Goal: Task Accomplishment & Management: Manage account settings

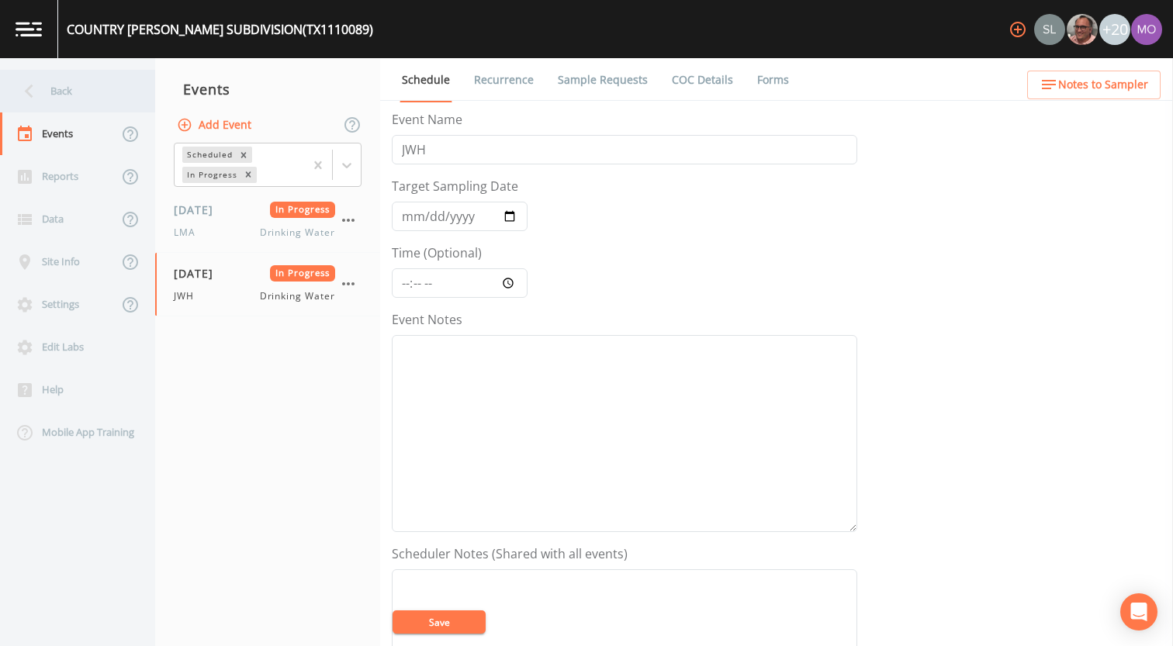
click at [71, 93] on div "Back" at bounding box center [70, 91] width 140 height 43
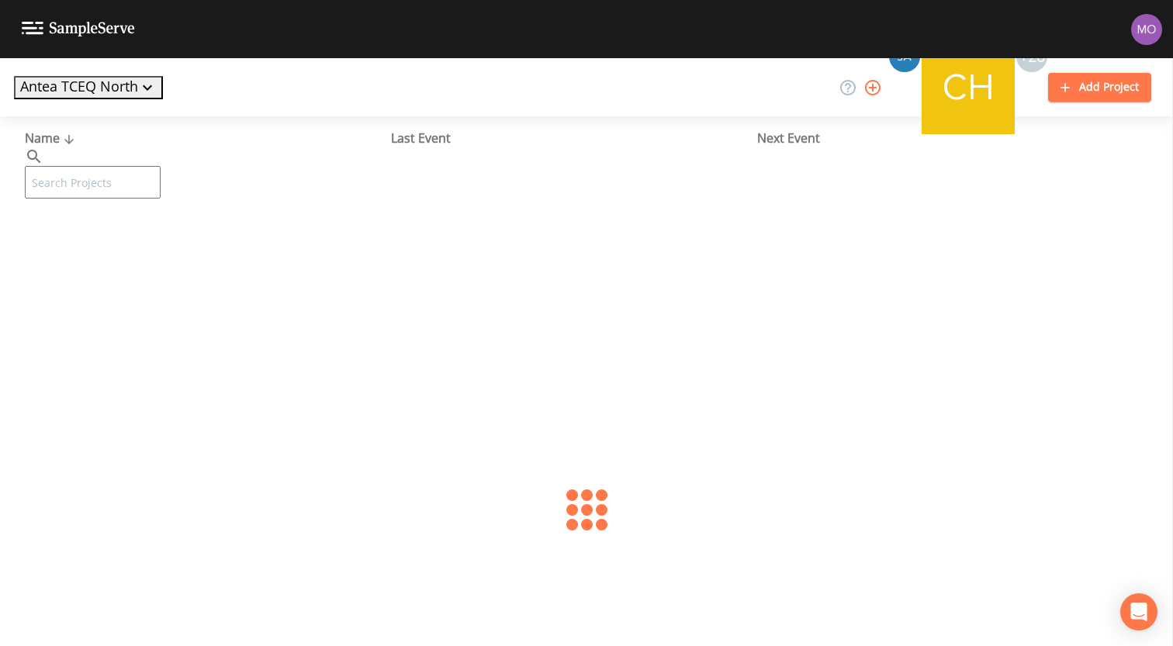
click at [102, 166] on input "text" at bounding box center [93, 182] width 136 height 33
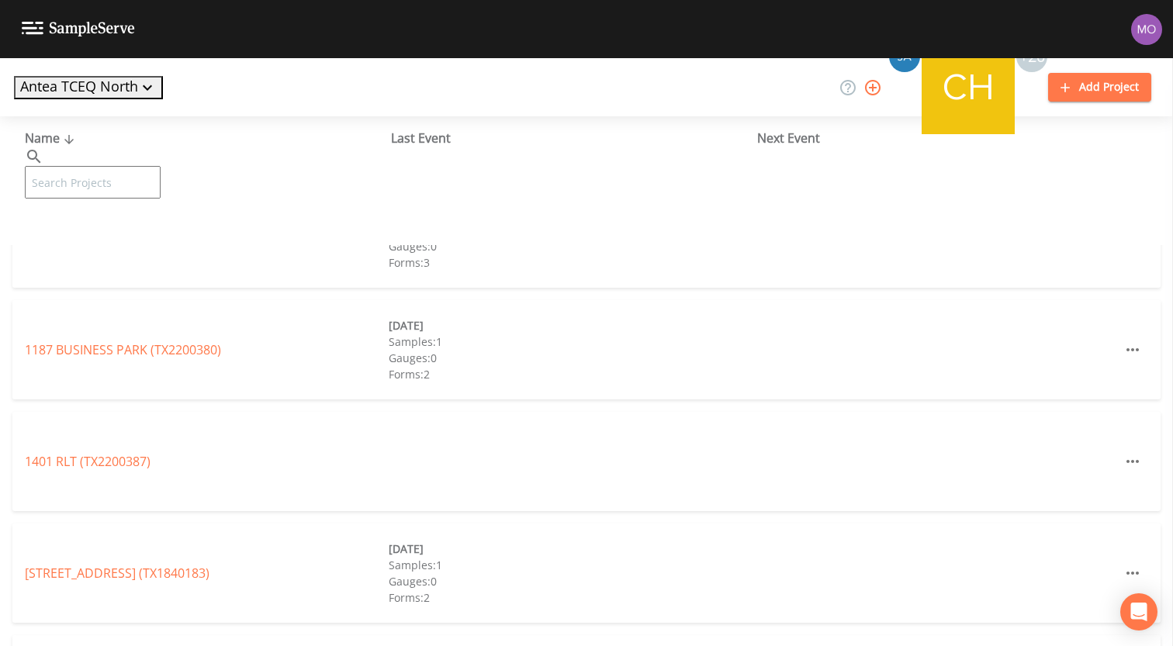
paste input "TX2010050"
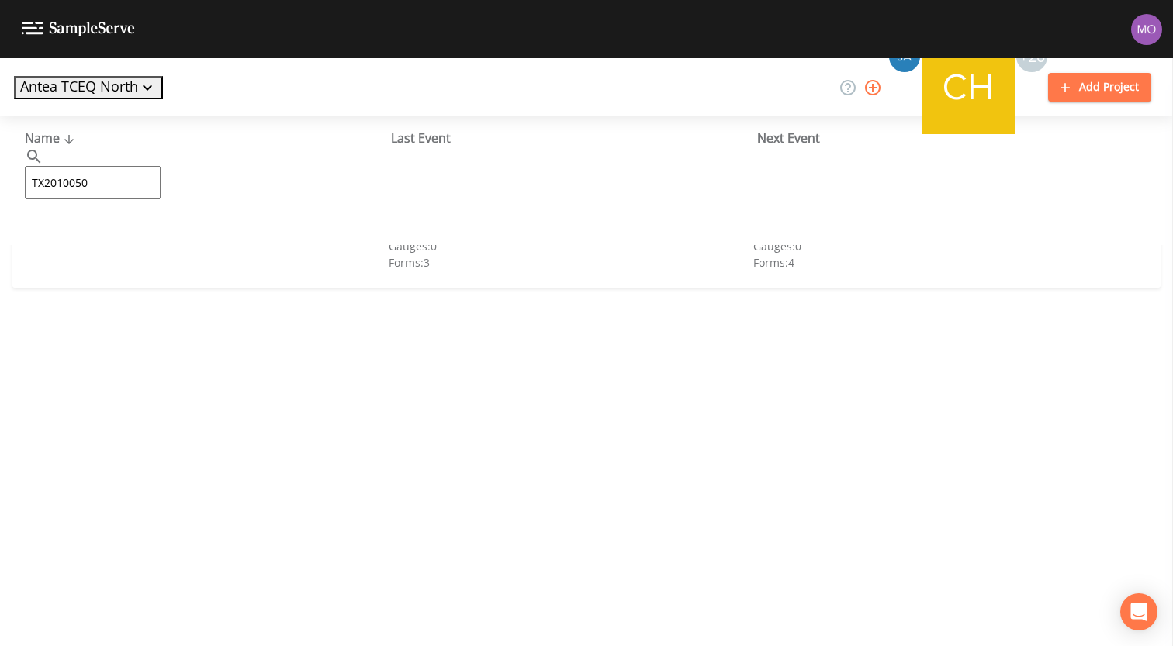
type input "TX2010050"
click at [134, 246] on div "CHALK HILL SUD (TX2010050)" at bounding box center [207, 238] width 364 height 19
click at [134, 240] on link "CHALK HILL SUD (TX2010050)" at bounding box center [123, 238] width 197 height 17
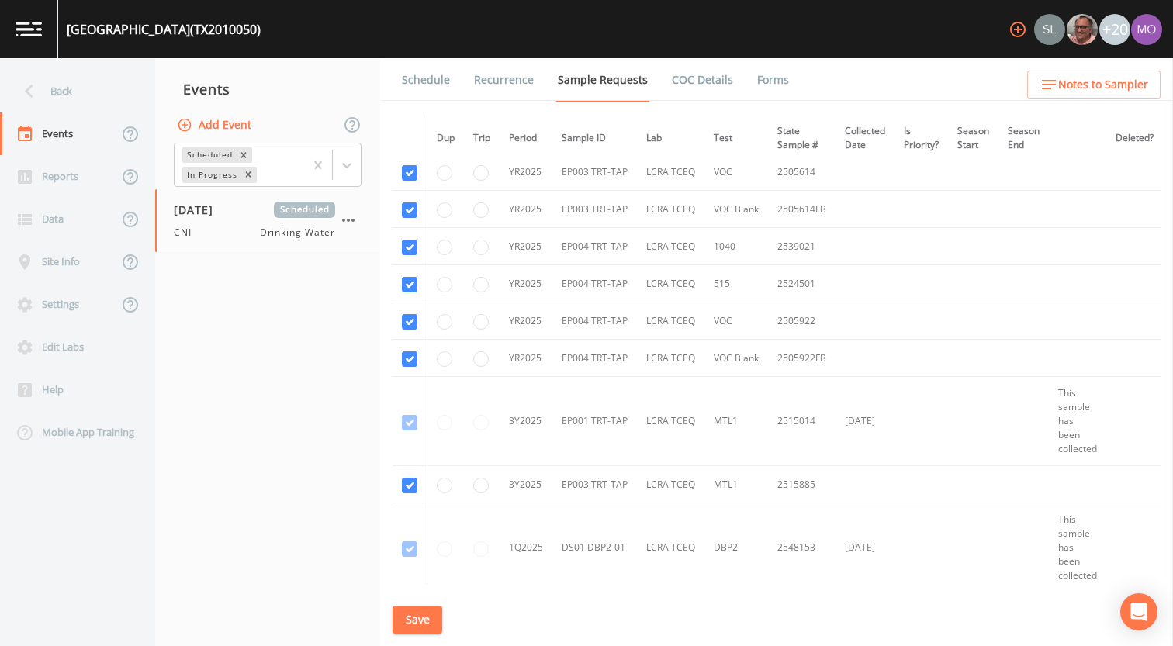
scroll to position [2431, 0]
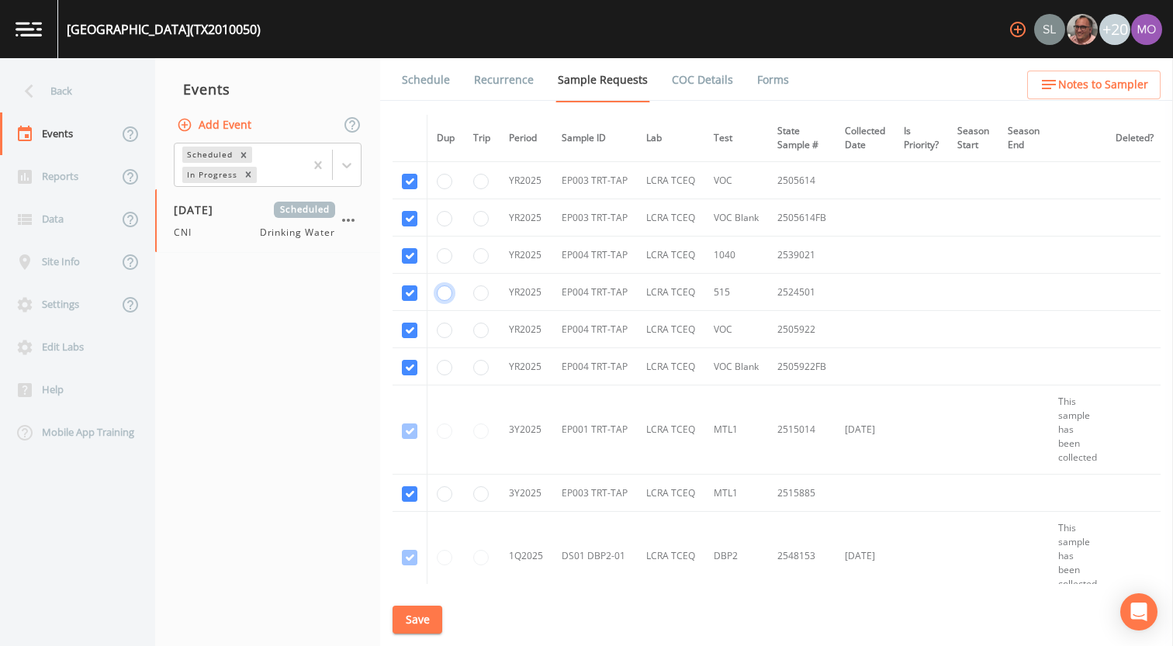
click at [446, 297] on input "radio" at bounding box center [445, 293] width 16 height 16
radio input "true"
click at [414, 618] on button "Save" at bounding box center [417, 620] width 50 height 29
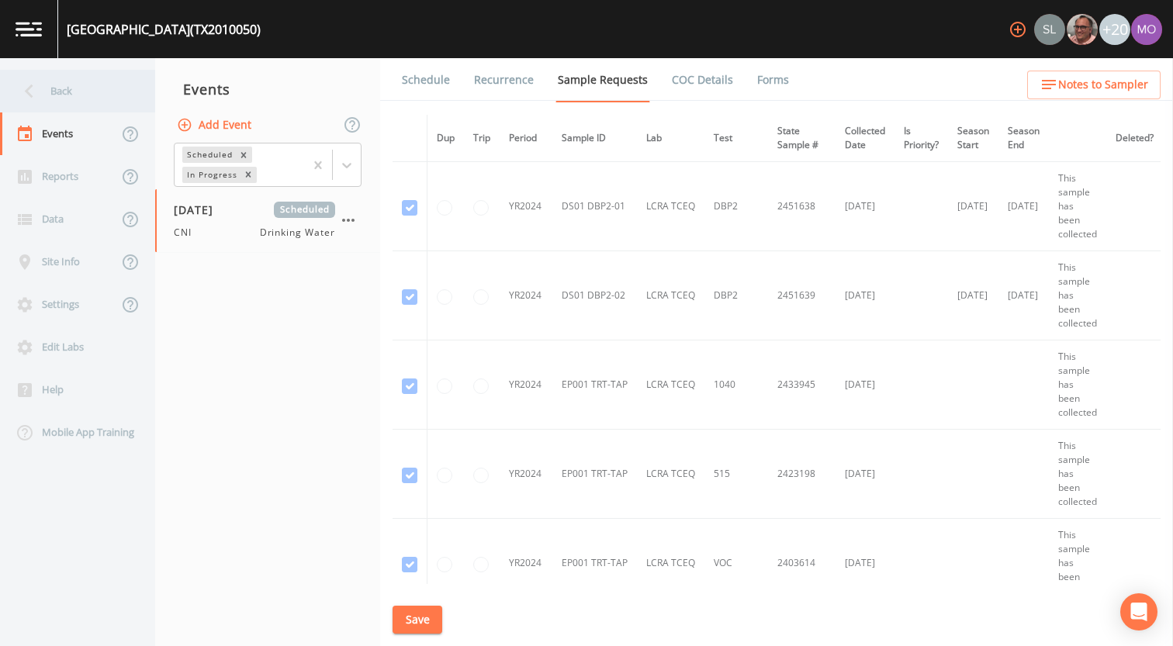
click at [105, 86] on div "Back" at bounding box center [70, 91] width 140 height 43
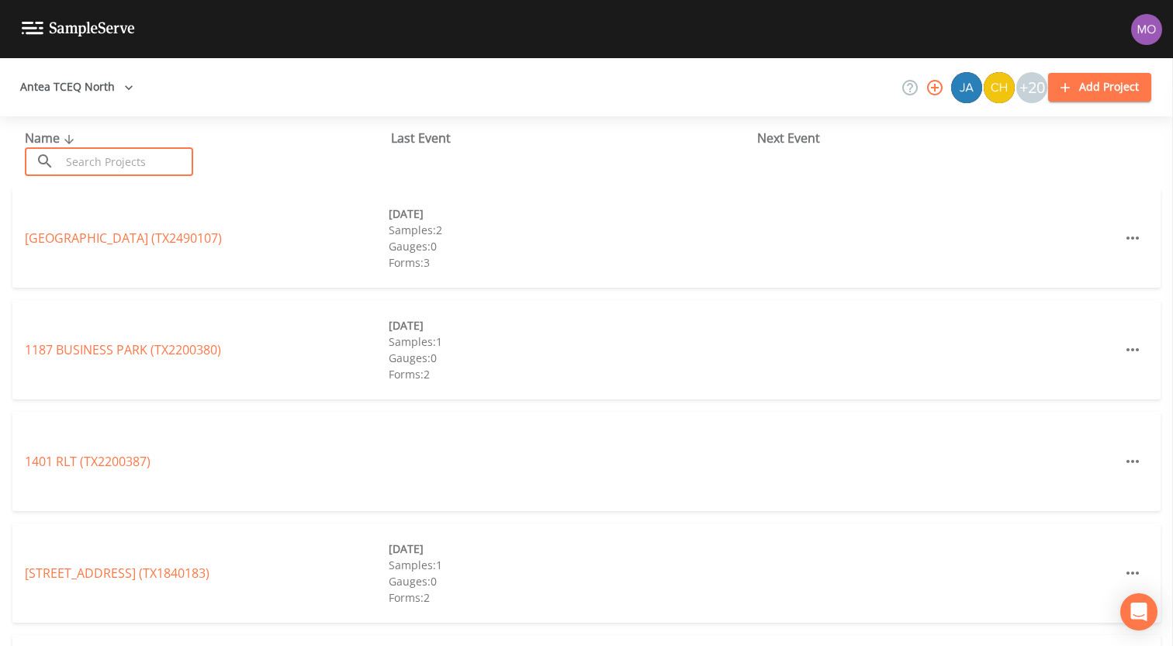
click at [132, 158] on input "text" at bounding box center [127, 161] width 133 height 29
paste input "TX1020011"
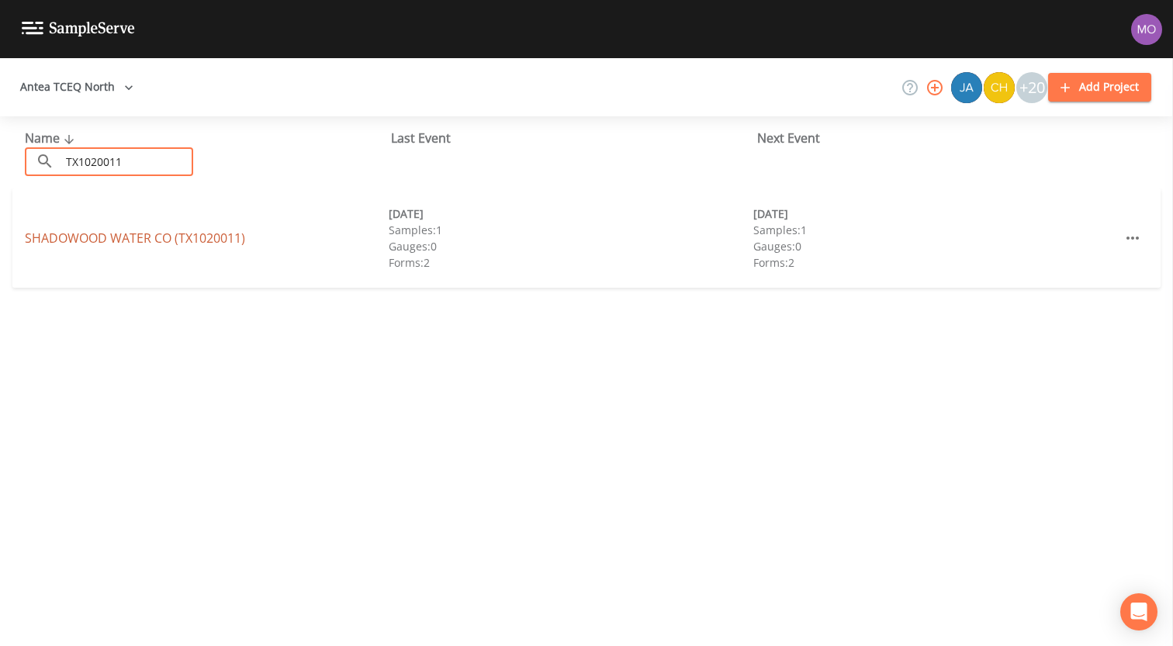
type input "TX1020011"
click at [144, 233] on link "SHADOWOOD WATER CO (TX1020011)" at bounding box center [135, 238] width 220 height 17
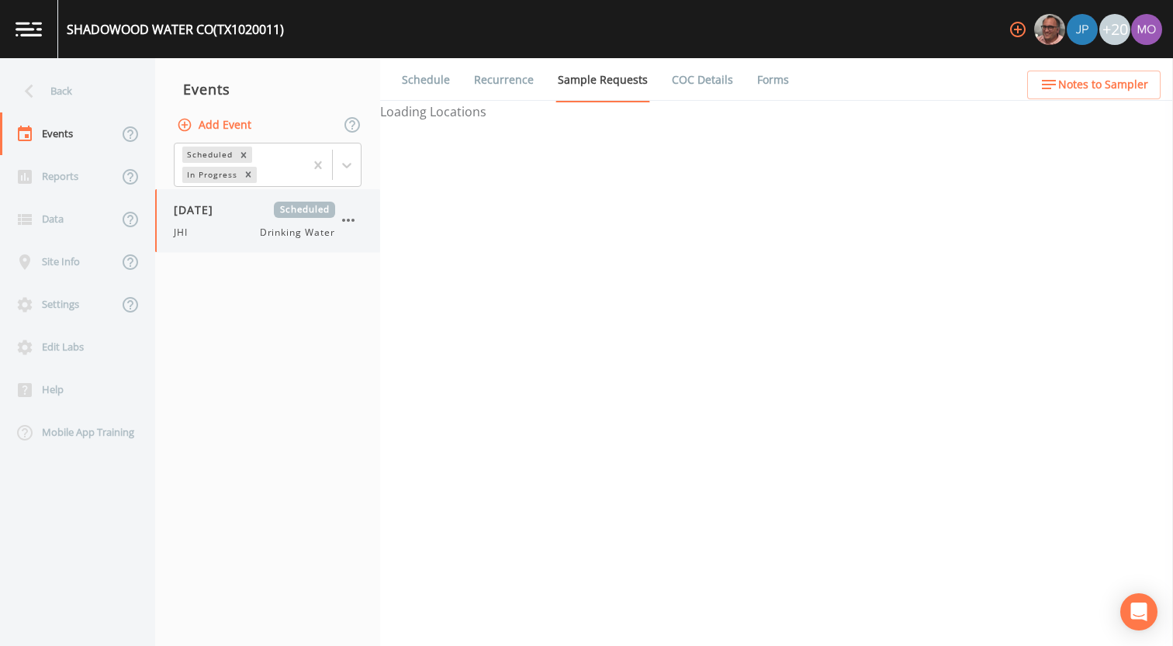
click at [216, 224] on div "[DATE] Scheduled JHI Drinking Water" at bounding box center [254, 221] width 161 height 38
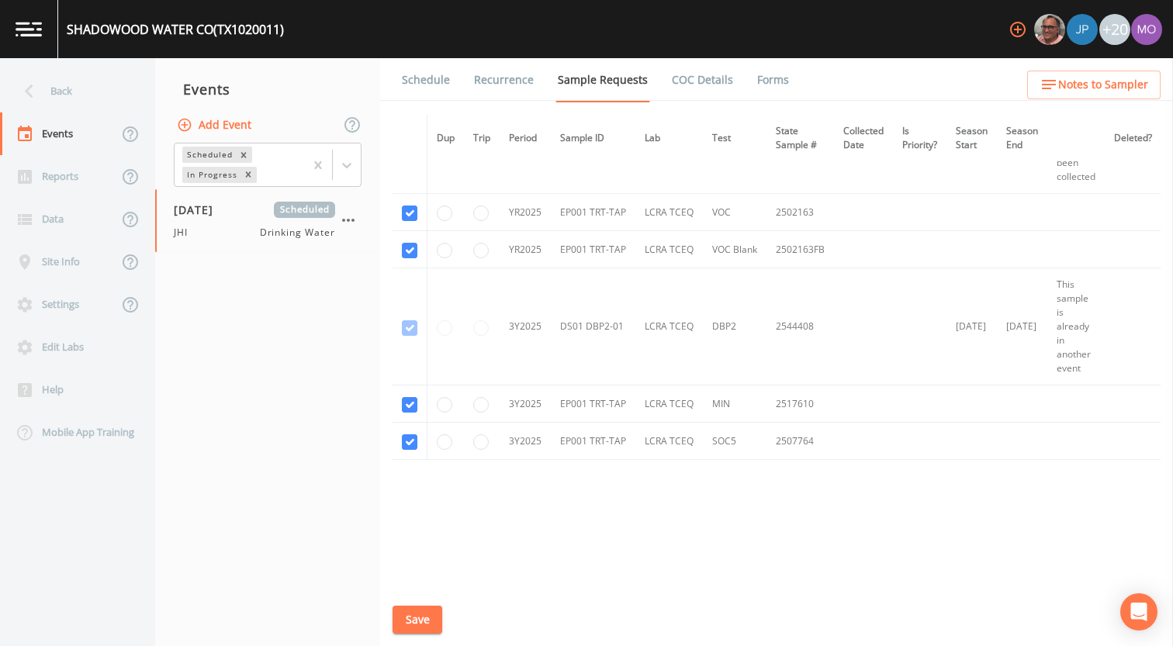
scroll to position [676, 0]
click at [480, 449] on input "radio" at bounding box center [481, 448] width 16 height 16
radio input "true"
click at [420, 620] on button "Save" at bounding box center [417, 620] width 50 height 29
click at [419, 614] on button "Save" at bounding box center [417, 620] width 50 height 29
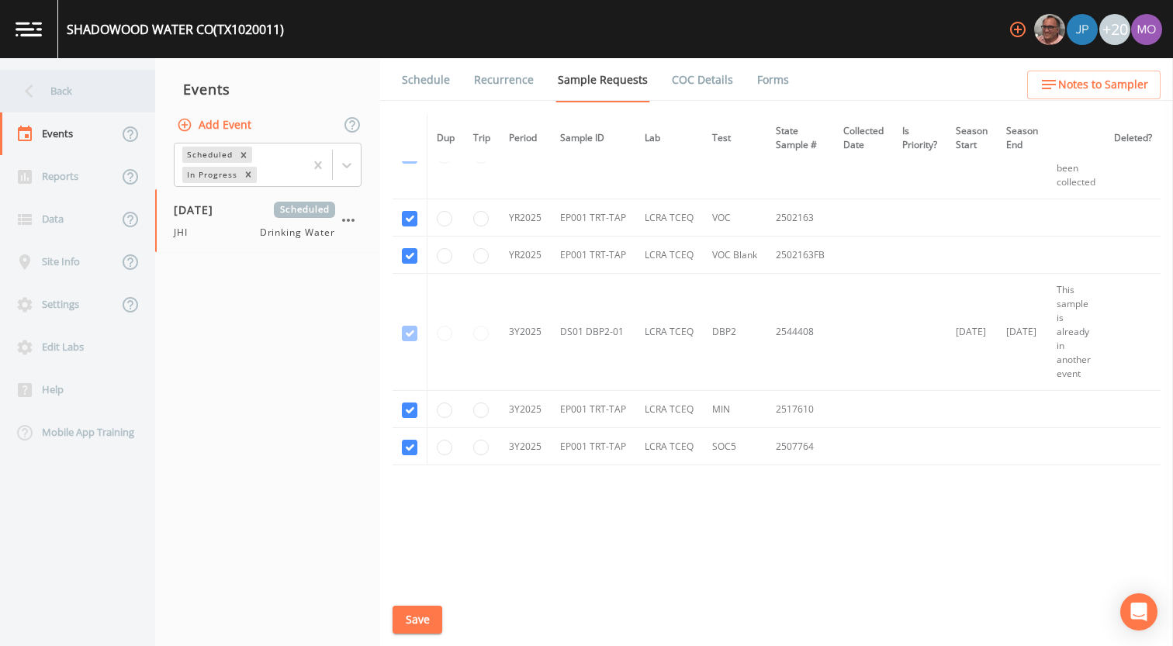
click at [59, 97] on div "Back" at bounding box center [70, 91] width 140 height 43
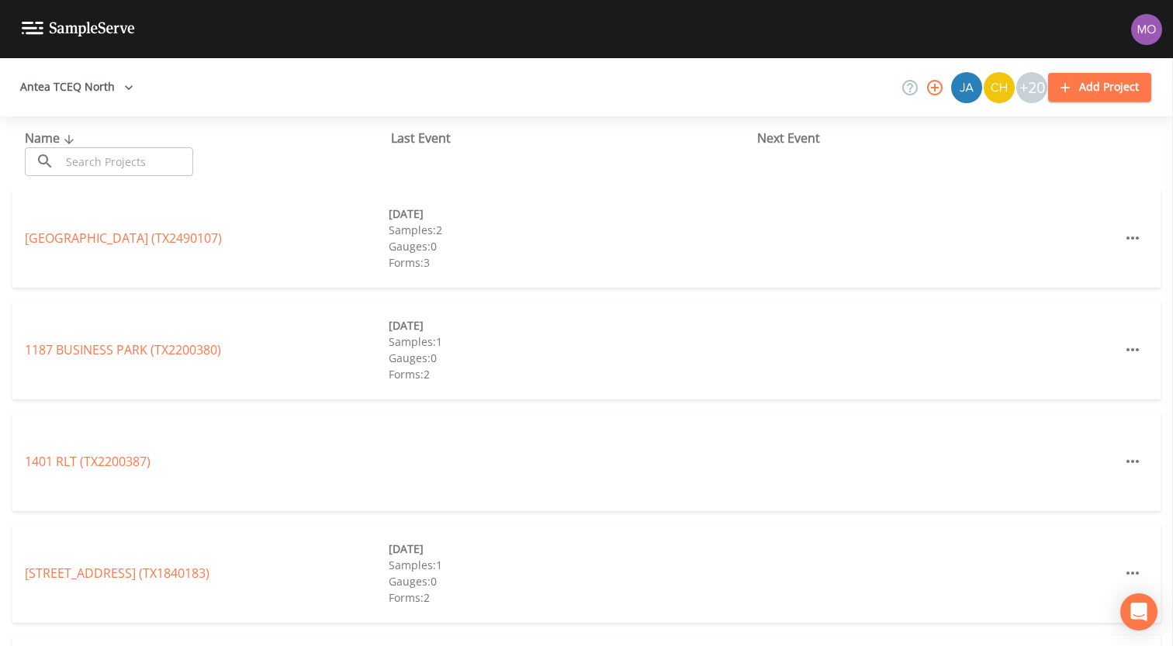
click at [95, 158] on input "text" at bounding box center [127, 161] width 133 height 29
paste input "TX2100038"
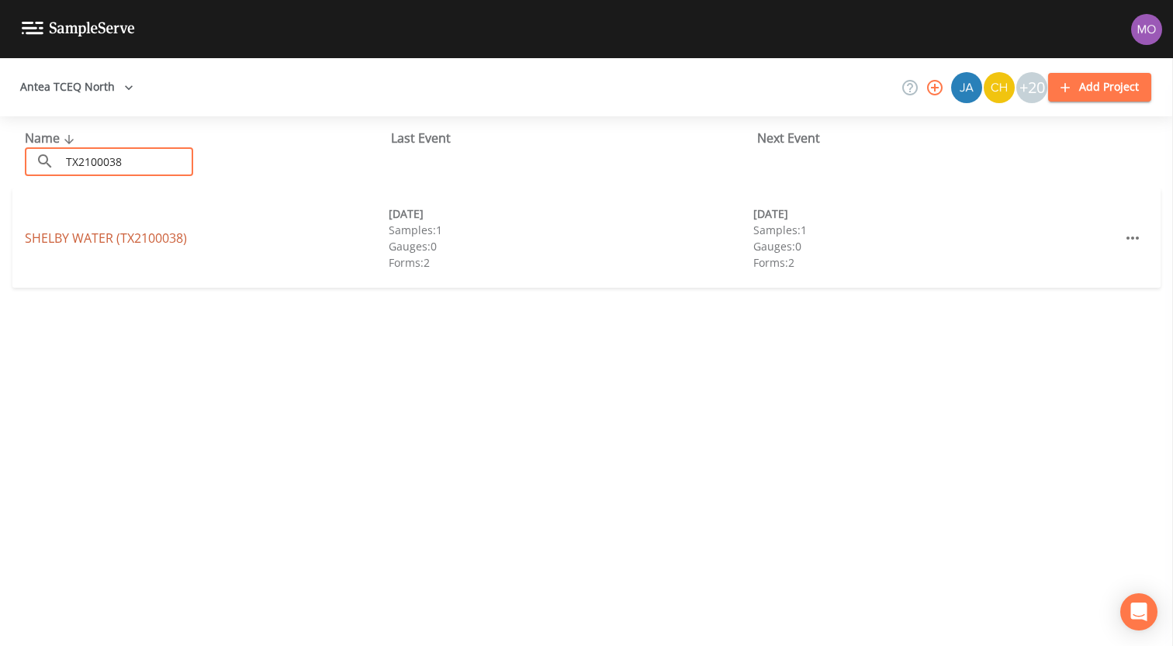
type input "TX2100038"
click at [96, 237] on link "SHELBY WATER (TX2100038)" at bounding box center [106, 238] width 162 height 17
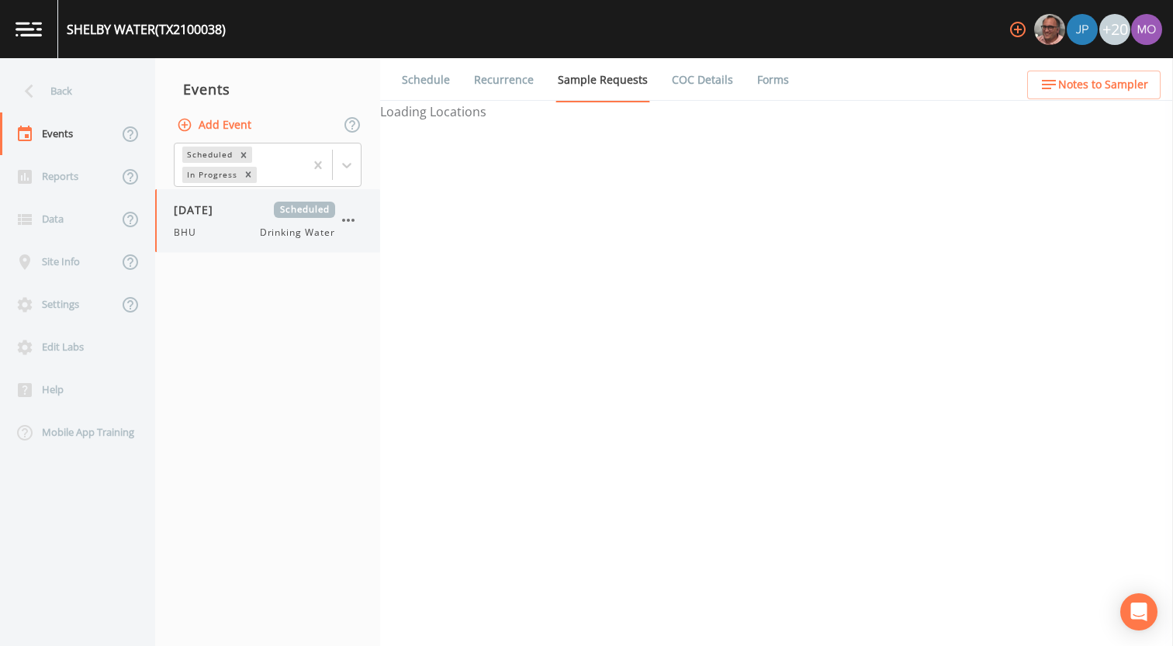
click at [209, 220] on div "[DATE] Scheduled BHU Drinking Water" at bounding box center [254, 221] width 161 height 38
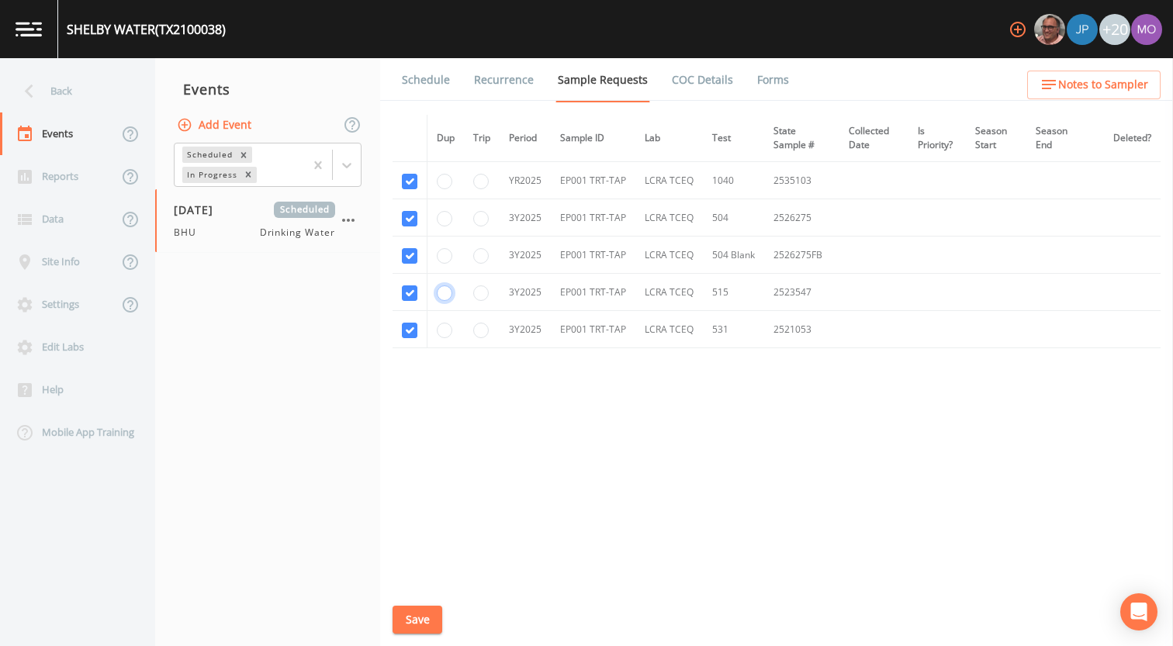
click at [444, 296] on input "radio" at bounding box center [445, 293] width 16 height 16
radio input "true"
click at [413, 614] on button "Save" at bounding box center [417, 620] width 50 height 29
click at [90, 95] on div "Back" at bounding box center [70, 91] width 140 height 43
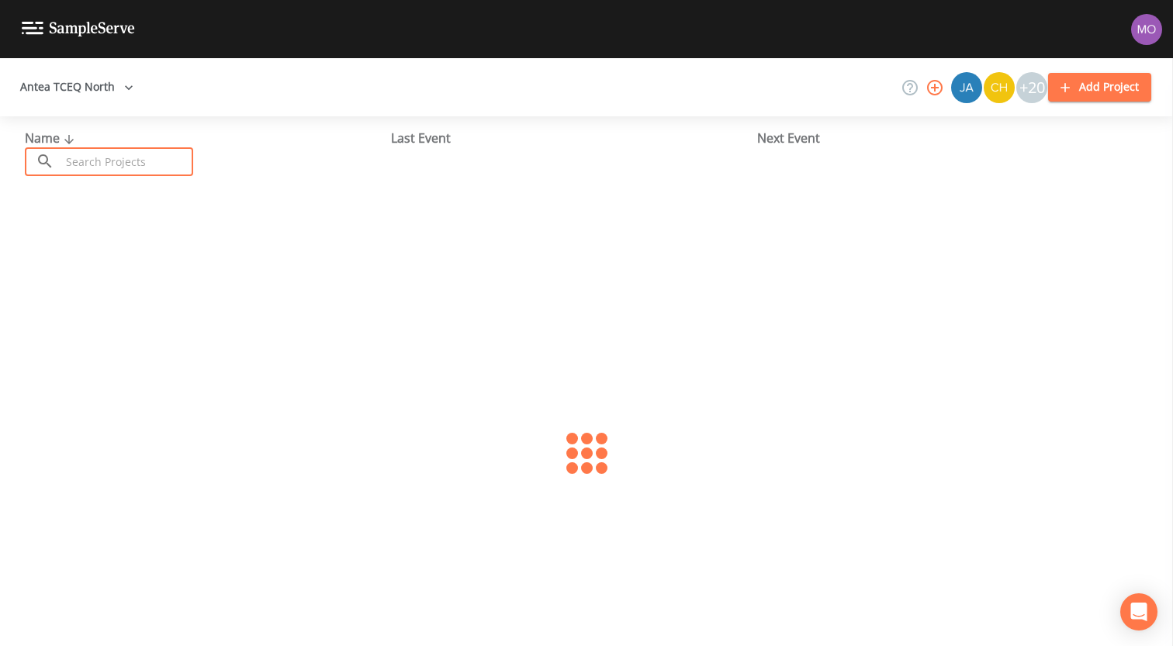
click at [120, 153] on input "text" at bounding box center [127, 161] width 133 height 29
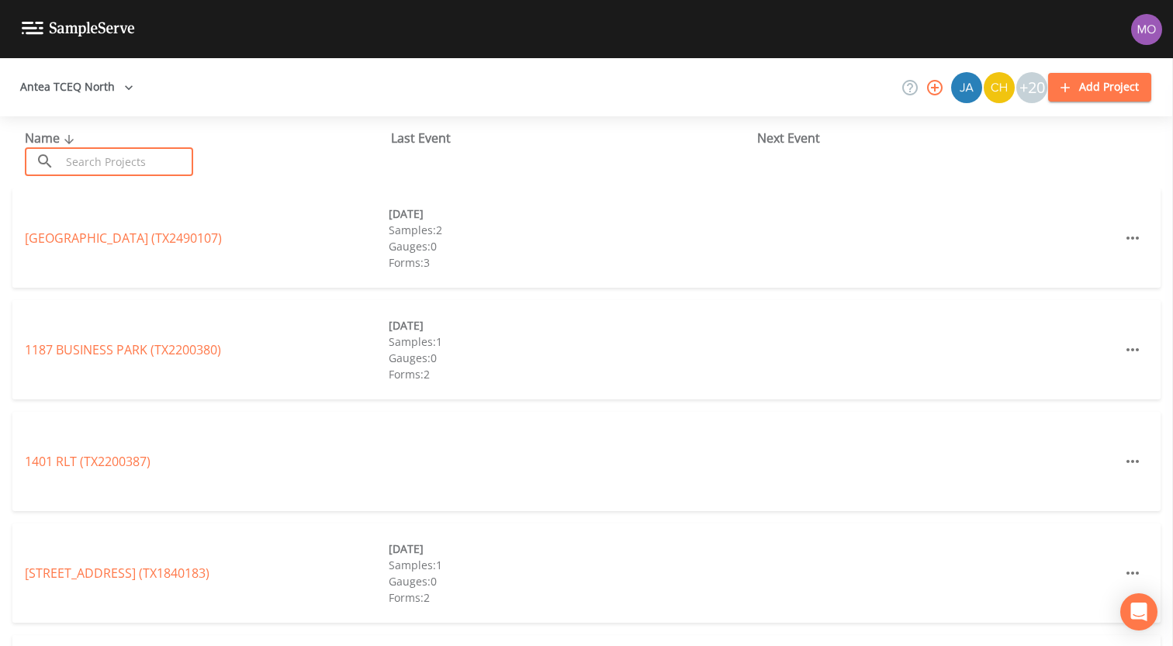
paste input "TX0180042"
type input "TX0180042"
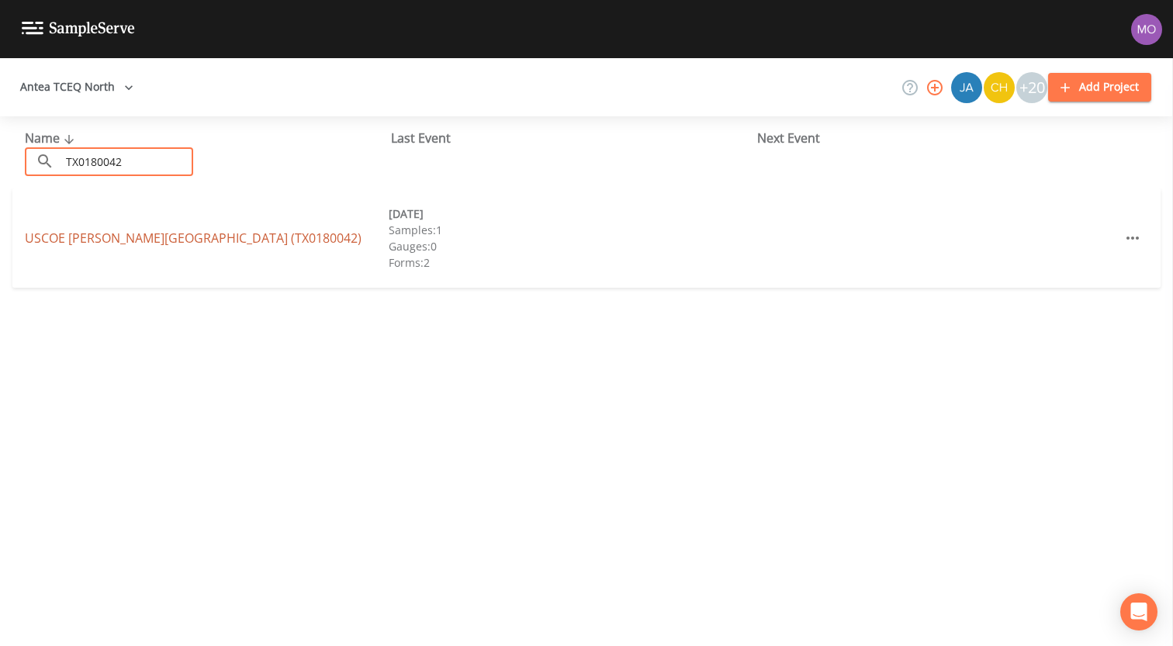
click at [140, 243] on link "USCOE [PERSON_NAME][GEOGRAPHIC_DATA] (TX0180042)" at bounding box center [193, 238] width 337 height 17
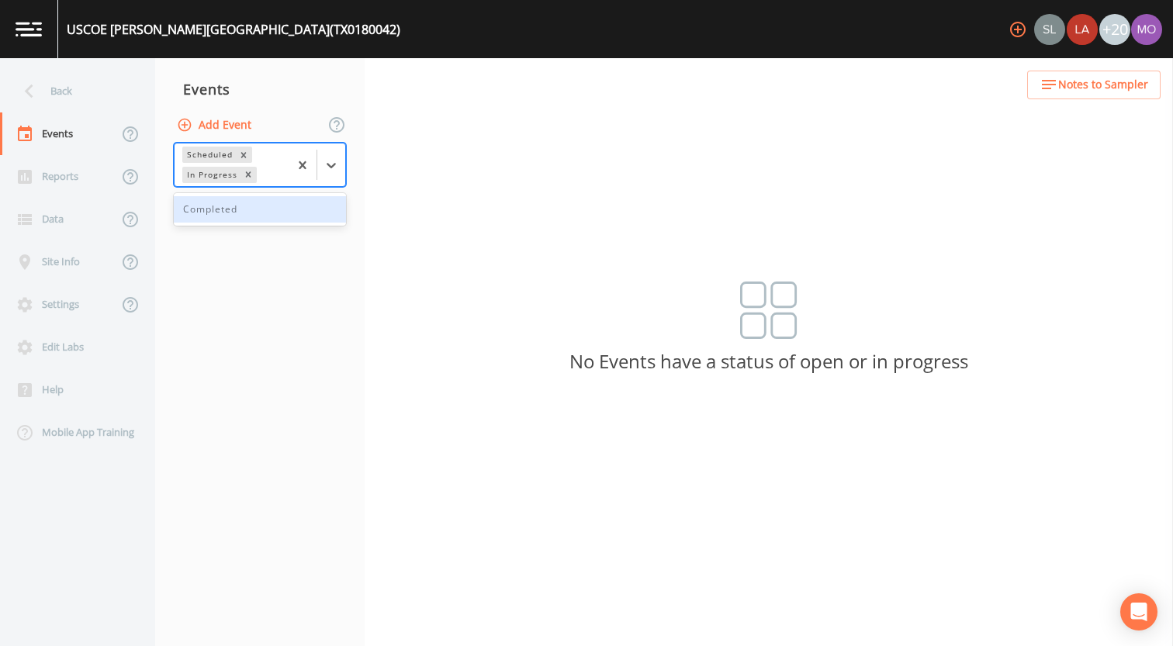
click at [230, 179] on div "In Progress" at bounding box center [210, 175] width 57 height 16
click at [225, 207] on div "Completed" at bounding box center [260, 209] width 172 height 26
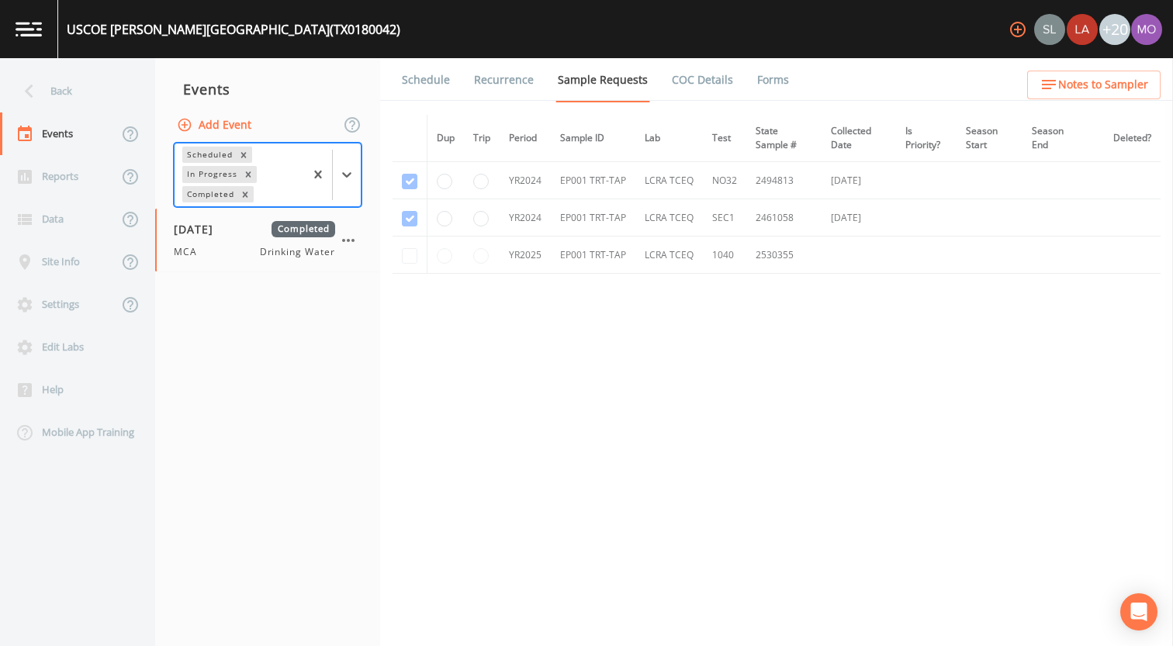
click at [759, 81] on link "Forms" at bounding box center [773, 79] width 36 height 43
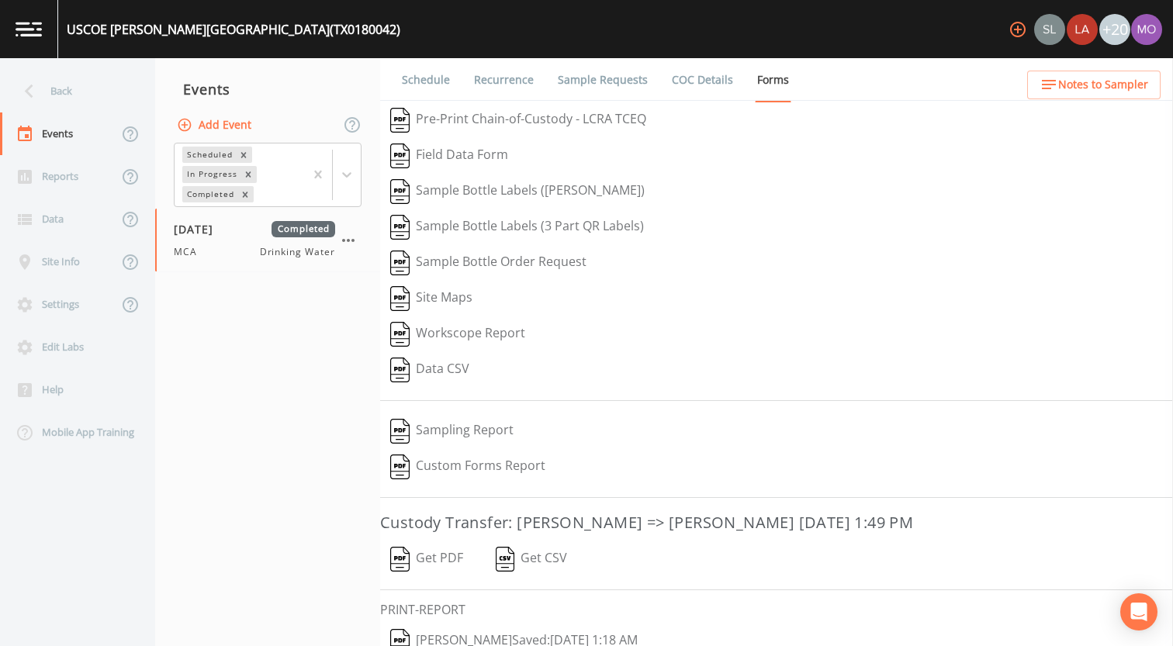
scroll to position [66, 0]
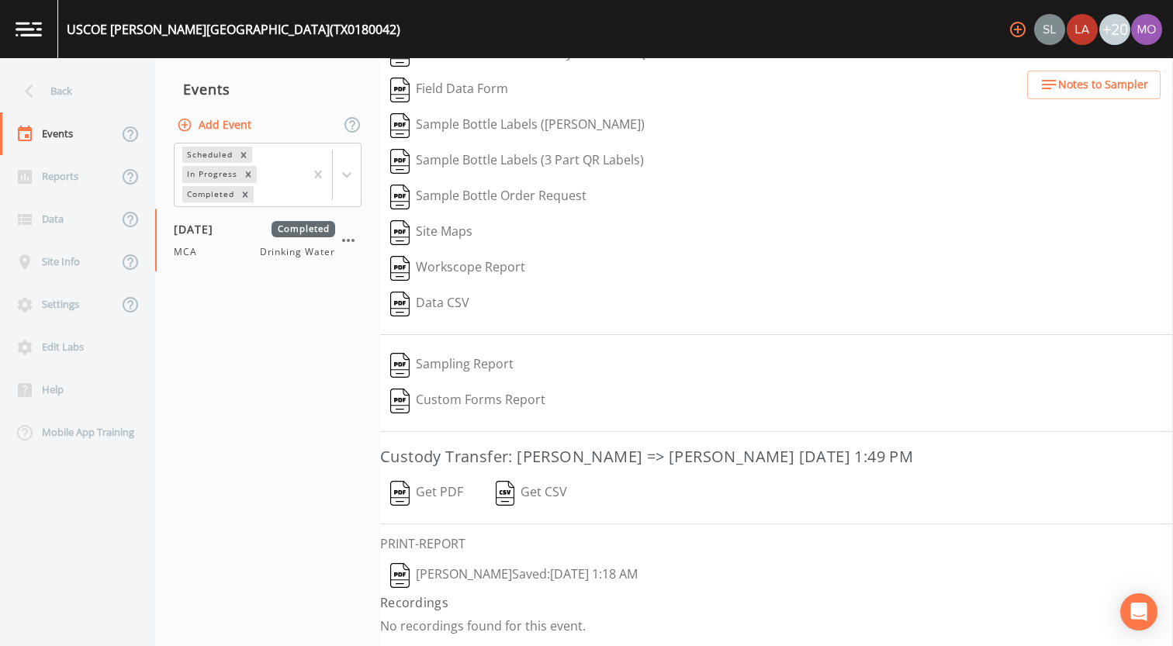
click at [403, 575] on img "button" at bounding box center [399, 575] width 19 height 25
click at [408, 578] on img "button" at bounding box center [399, 575] width 19 height 25
click at [223, 191] on div "Completed" at bounding box center [209, 194] width 54 height 16
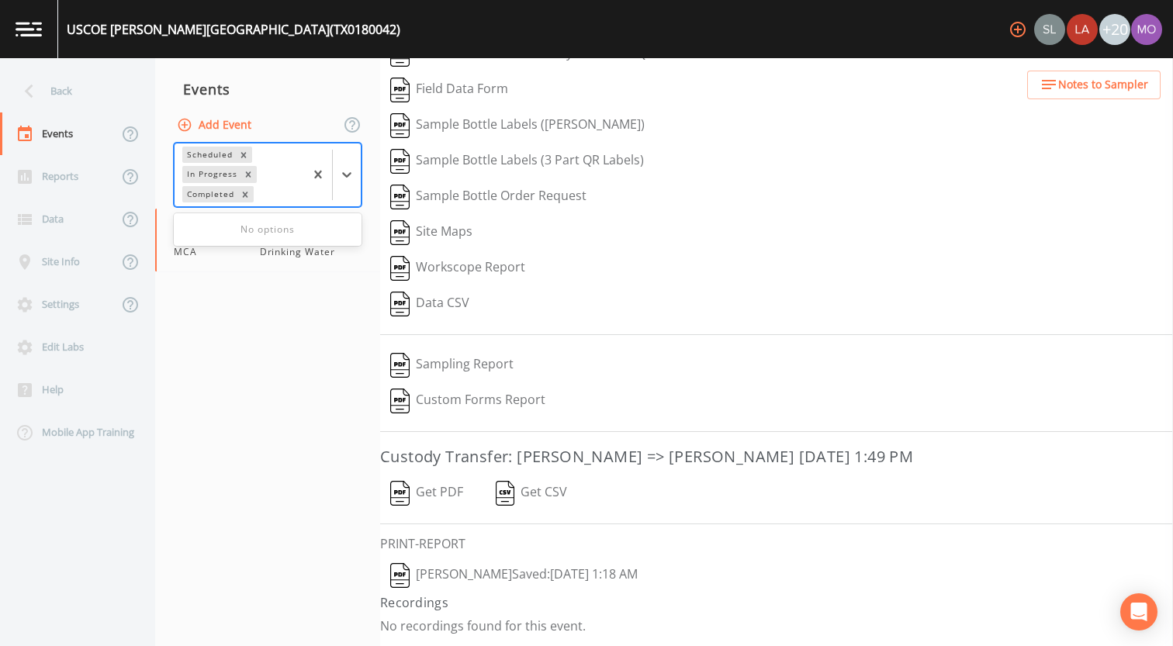
click at [223, 191] on div "Completed" at bounding box center [209, 194] width 54 height 16
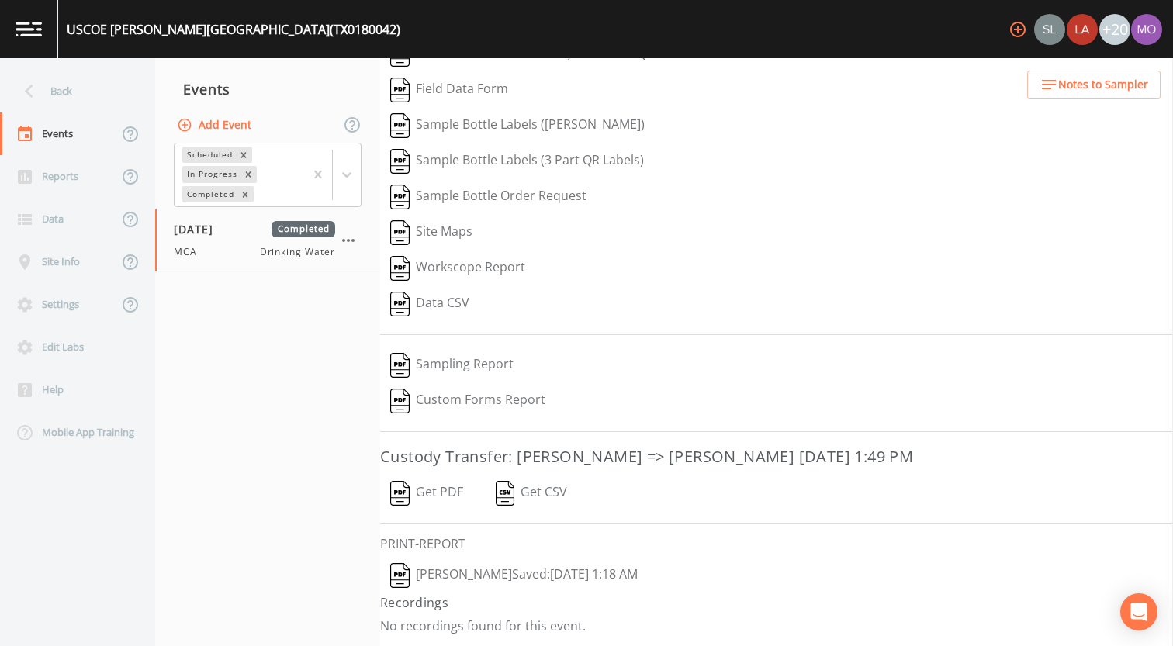
click at [236, 327] on nav "Events Add Event Scheduled In Progress Completed [DATE] Completed MCA Drinking …" at bounding box center [267, 352] width 225 height 588
